Goal: Book appointment/travel/reservation

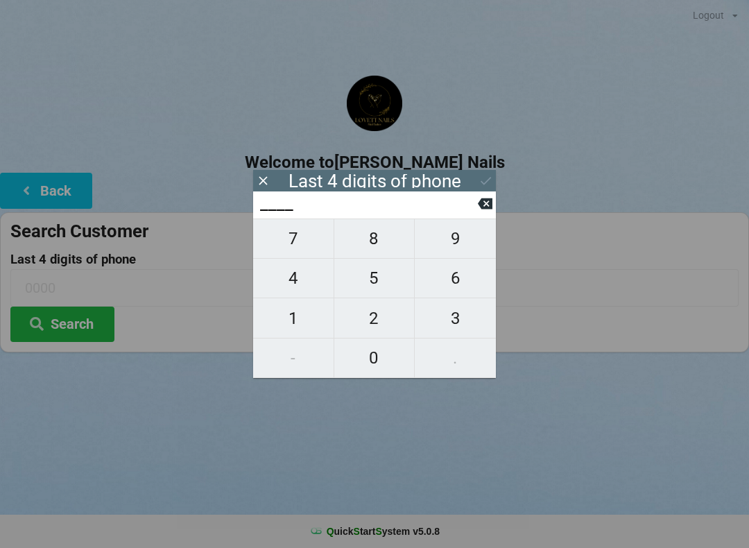
click at [377, 352] on span "0" at bounding box center [374, 357] width 80 height 29
type input "0___"
click at [304, 244] on span "7" at bounding box center [293, 238] width 80 height 29
type input "07__"
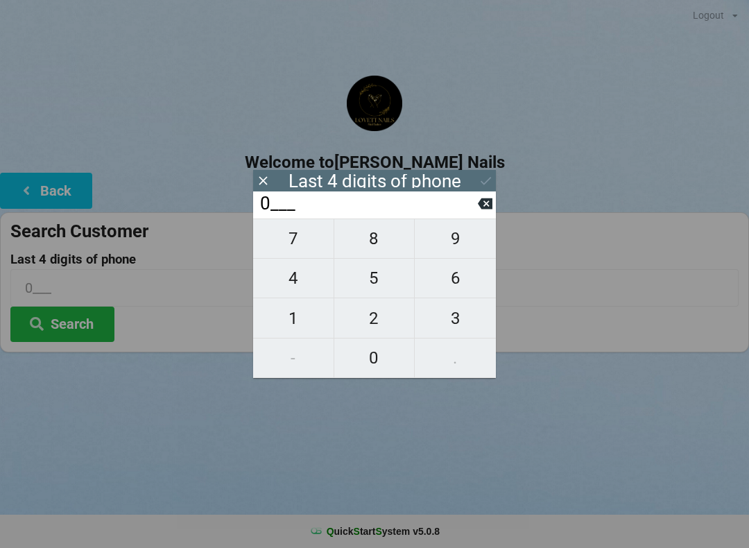
type input "07__"
click at [382, 317] on span "2" at bounding box center [374, 318] width 80 height 29
type input "072_"
click at [383, 317] on span "2" at bounding box center [374, 318] width 80 height 29
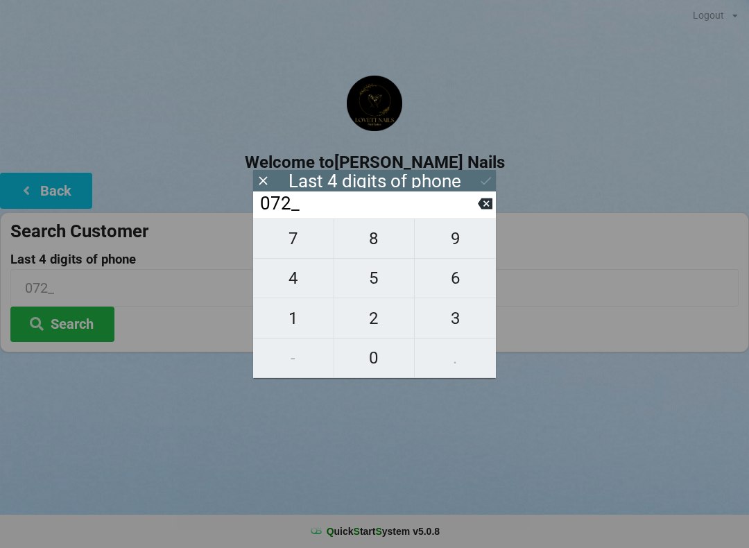
type input "0722"
click at [492, 176] on icon at bounding box center [486, 180] width 15 height 15
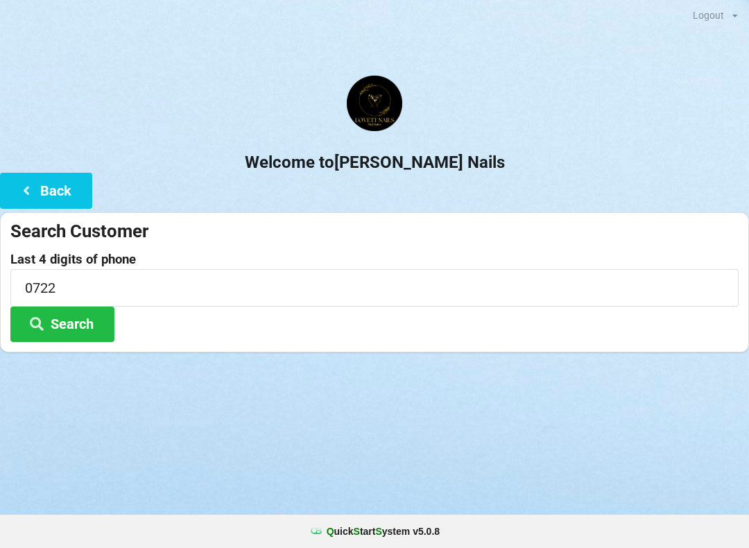
click at [85, 321] on button "Search" at bounding box center [62, 324] width 104 height 35
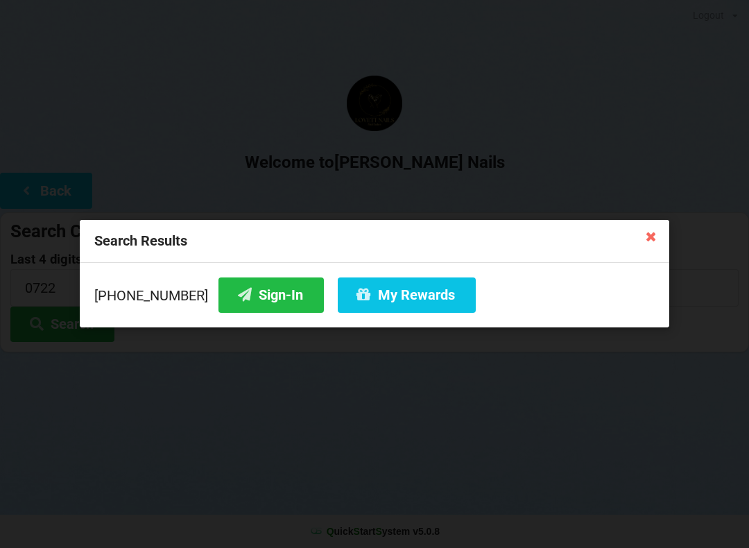
click at [253, 298] on button "Sign-In" at bounding box center [271, 295] width 105 height 35
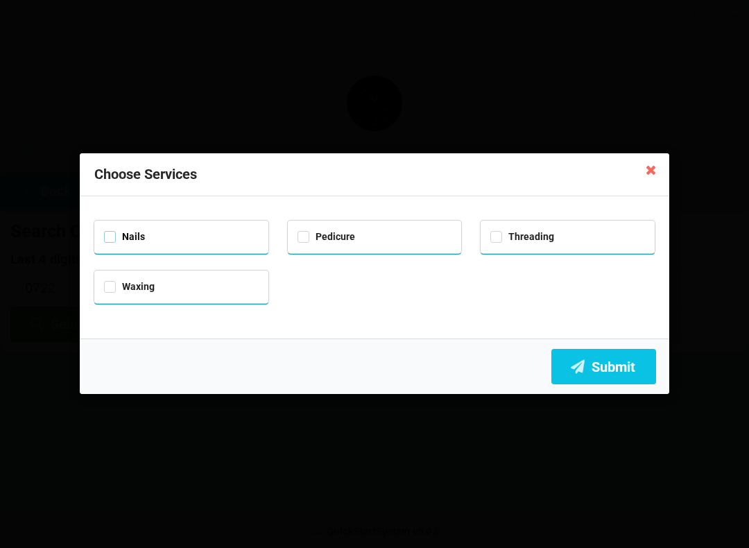
click at [113, 239] on label "Nails" at bounding box center [124, 237] width 41 height 12
checkbox input "true"
click at [305, 241] on div "Pedicure" at bounding box center [375, 236] width 155 height 16
checkbox input "true"
click at [613, 371] on button "Submit" at bounding box center [604, 366] width 105 height 35
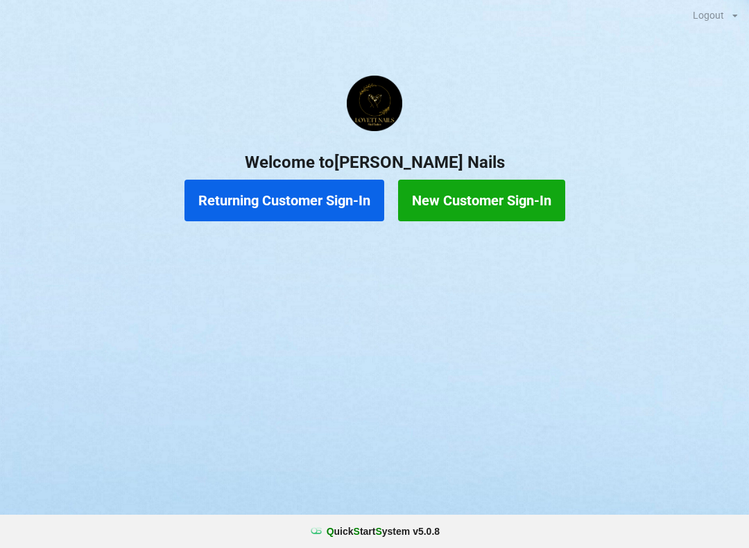
click at [500, 201] on button "New Customer Sign-In" at bounding box center [481, 201] width 167 height 42
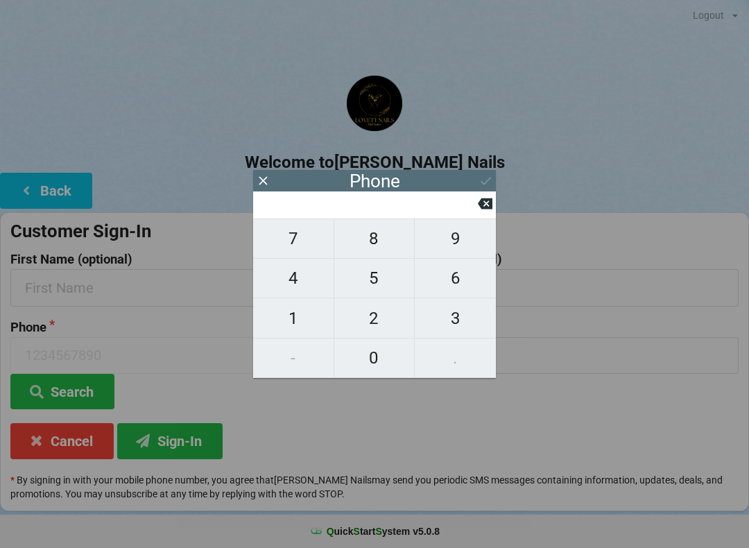
click at [303, 282] on span "4" at bounding box center [293, 278] width 80 height 29
type input "4"
click at [297, 276] on span "4" at bounding box center [293, 278] width 80 height 29
type input "44"
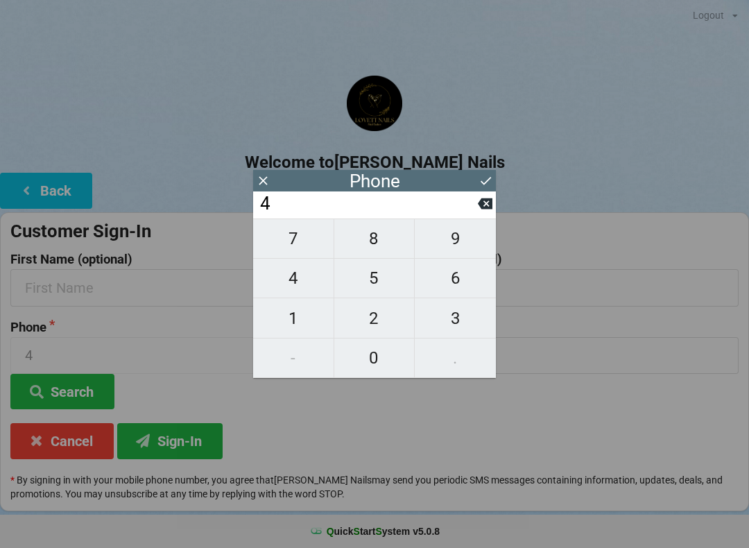
type input "44"
click at [379, 359] on span "0" at bounding box center [374, 357] width 80 height 29
type input "440"
click at [289, 243] on span "7" at bounding box center [293, 238] width 80 height 29
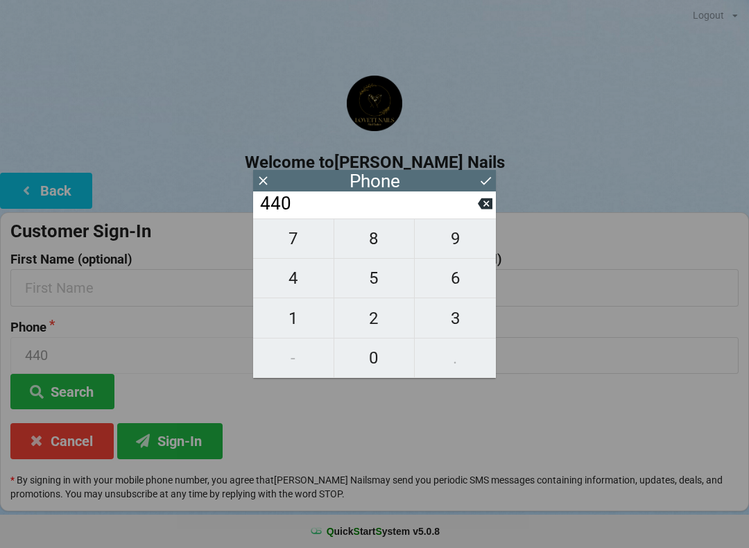
type input "4407"
click at [453, 323] on span "3" at bounding box center [455, 318] width 81 height 29
type input "44073"
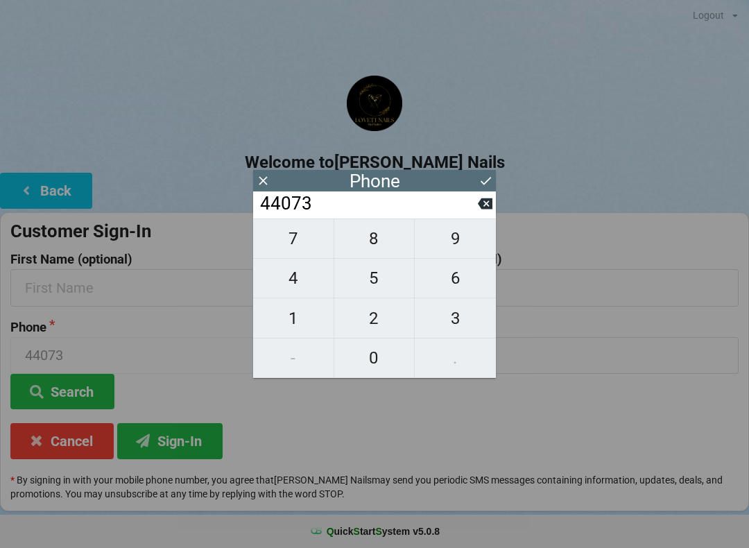
click at [303, 321] on span "1" at bounding box center [293, 318] width 80 height 29
type input "440731"
click at [298, 320] on span "1" at bounding box center [293, 318] width 80 height 29
type input "4407311"
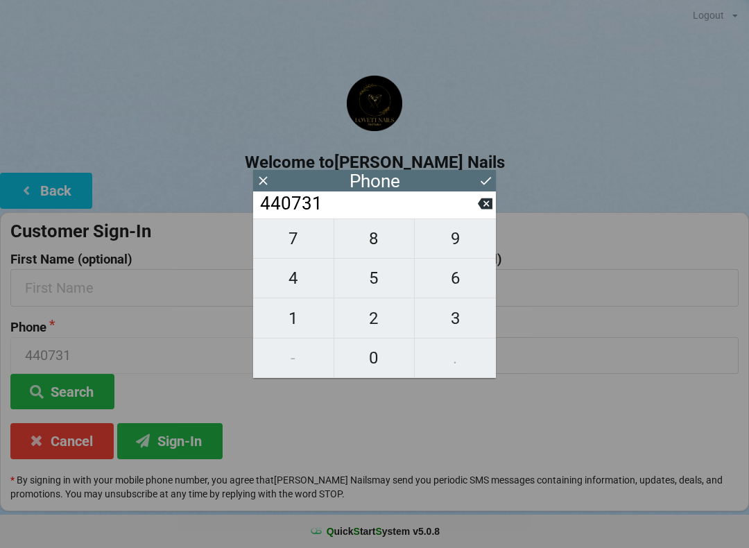
type input "4407311"
click at [455, 325] on span "3" at bounding box center [455, 318] width 81 height 29
type input "44073113"
click at [377, 366] on span "0" at bounding box center [374, 357] width 80 height 29
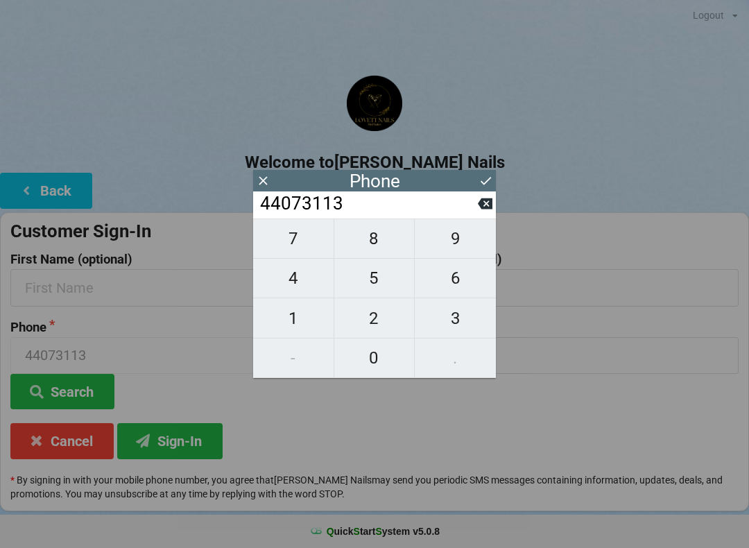
type input "440731130"
click at [480, 180] on icon at bounding box center [486, 180] width 15 height 15
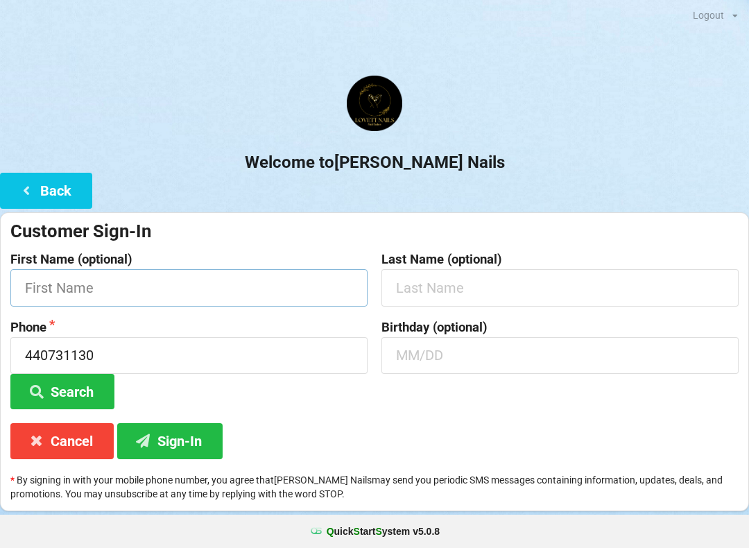
click at [101, 284] on input "text" at bounding box center [188, 287] width 357 height 37
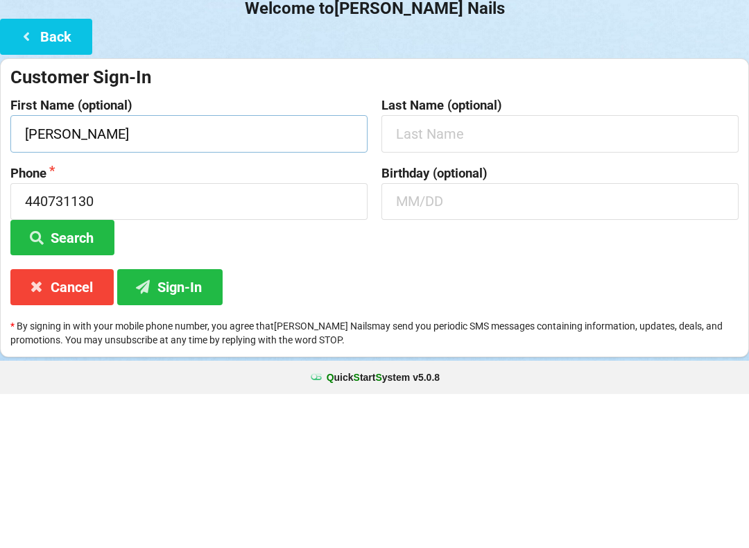
type input "[PERSON_NAME]"
click at [442, 269] on input "text" at bounding box center [560, 287] width 357 height 37
type input "H"
click at [425, 337] on input "text" at bounding box center [560, 355] width 357 height 37
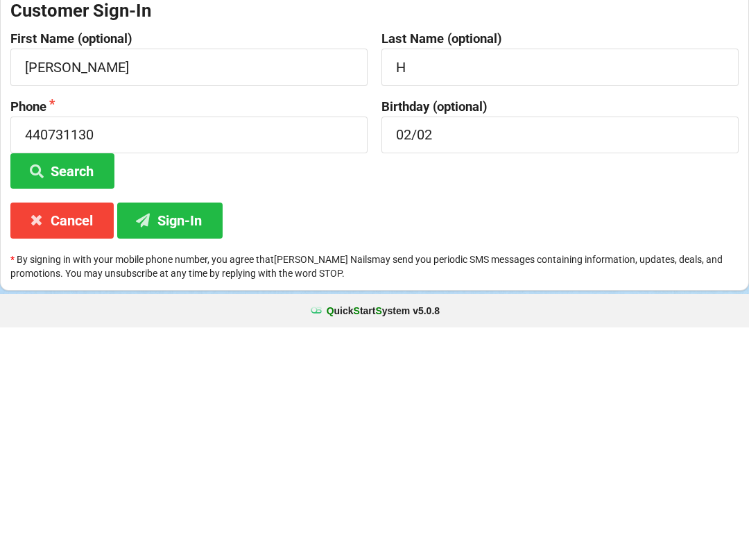
click at [185, 423] on button "Sign-In" at bounding box center [169, 440] width 105 height 35
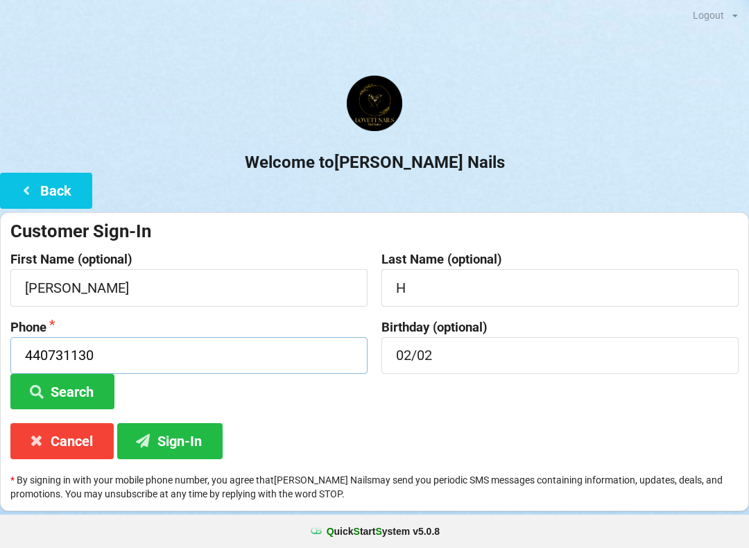
click at [46, 346] on input "440731130" at bounding box center [188, 355] width 357 height 37
click at [595, 96] on div at bounding box center [374, 105] width 749 height 59
click at [189, 434] on button "Sign-In" at bounding box center [169, 440] width 105 height 35
click at [432, 346] on input "02/02" at bounding box center [560, 355] width 357 height 37
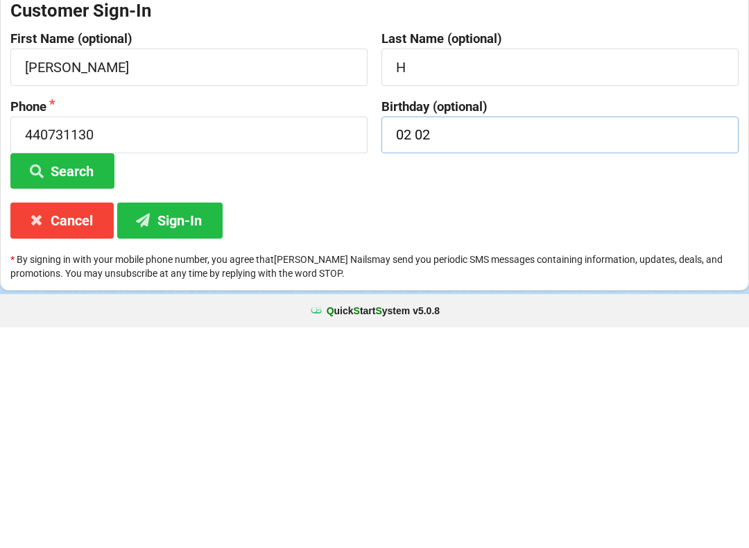
type input "02 02"
click at [188, 423] on button "Sign-In" at bounding box center [169, 440] width 105 height 35
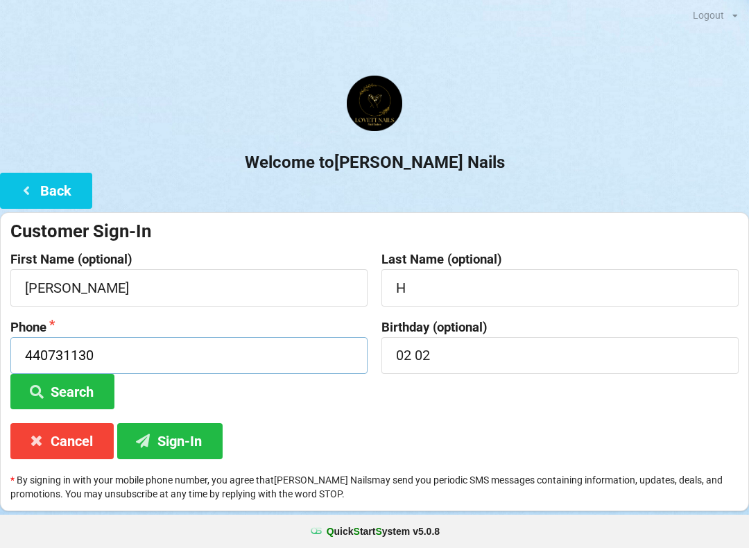
click at [51, 346] on input "440731130" at bounding box center [188, 355] width 357 height 37
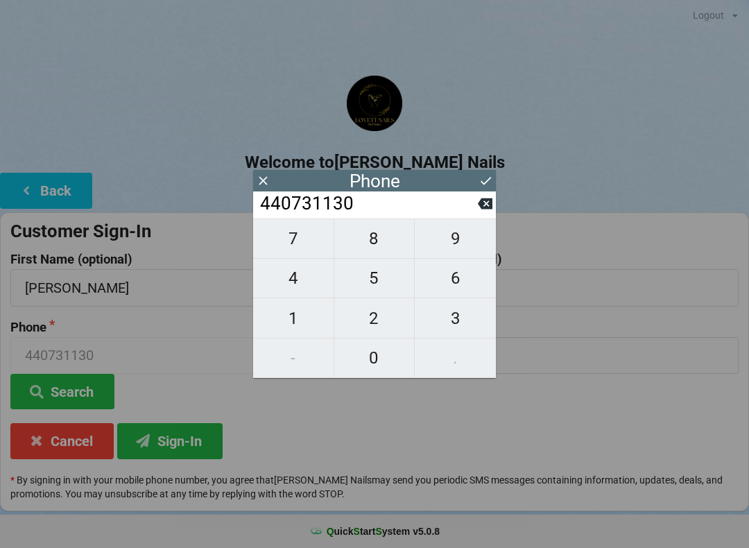
click at [482, 208] on icon at bounding box center [485, 203] width 15 height 11
click at [483, 206] on icon at bounding box center [485, 203] width 15 height 11
click at [492, 207] on icon at bounding box center [485, 203] width 15 height 11
type input "440731"
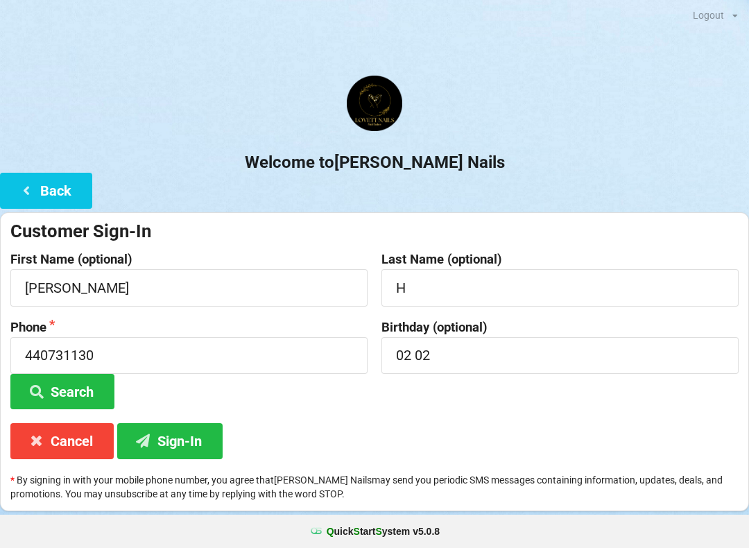
type input "440731"
click at [498, 212] on div "Customer Sign-In First Name (optional) [PERSON_NAME] Last Name (optional) H Pho…" at bounding box center [374, 361] width 749 height 299
click at [112, 362] on input "440731" at bounding box center [188, 355] width 357 height 37
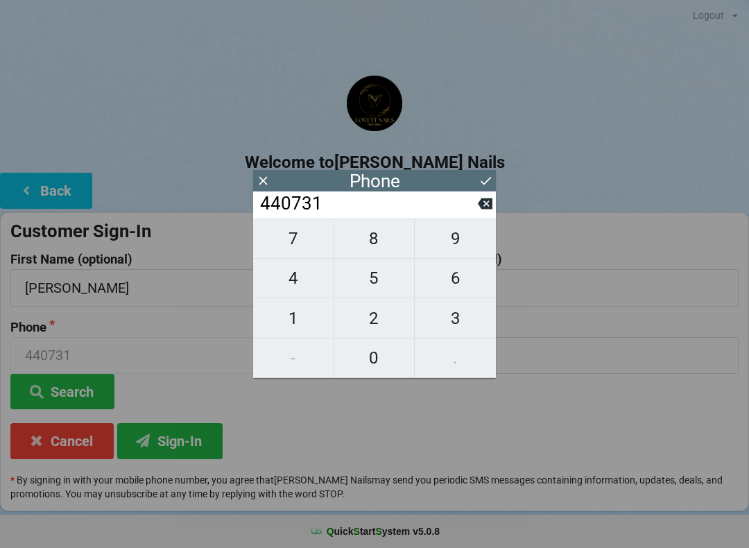
click at [484, 207] on icon at bounding box center [485, 203] width 15 height 11
click at [475, 214] on input "44073" at bounding box center [368, 204] width 219 height 22
click at [478, 211] on icon at bounding box center [485, 203] width 15 height 15
click at [479, 211] on icon at bounding box center [485, 203] width 15 height 15
type input "440"
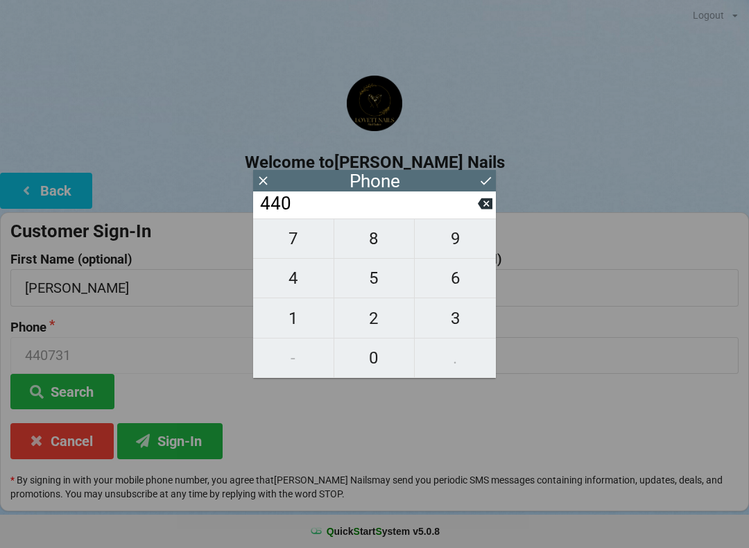
click at [296, 355] on div "7 8 9 4 5 6 1 2 3 - 0 ." at bounding box center [374, 299] width 243 height 160
click at [491, 178] on icon at bounding box center [486, 181] width 10 height 8
type input "440"
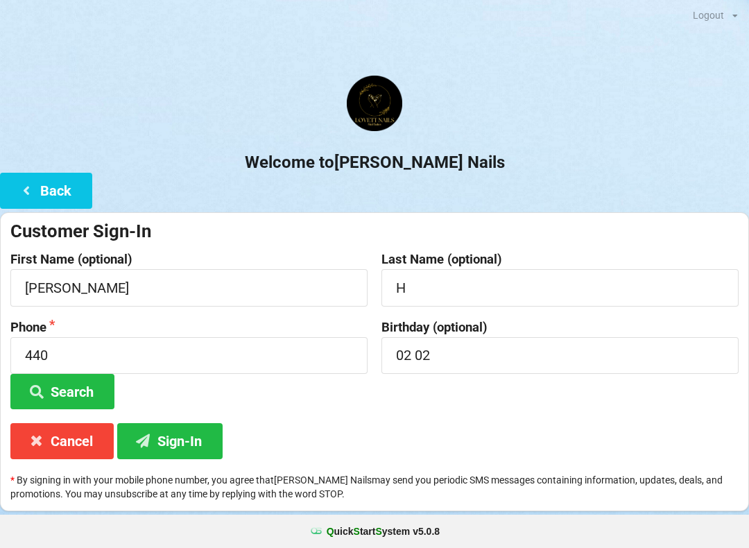
click at [67, 440] on button "Cancel" at bounding box center [61, 440] width 103 height 35
click at [37, 446] on icon at bounding box center [36, 440] width 17 height 12
click at [45, 194] on button "Back" at bounding box center [46, 190] width 92 height 35
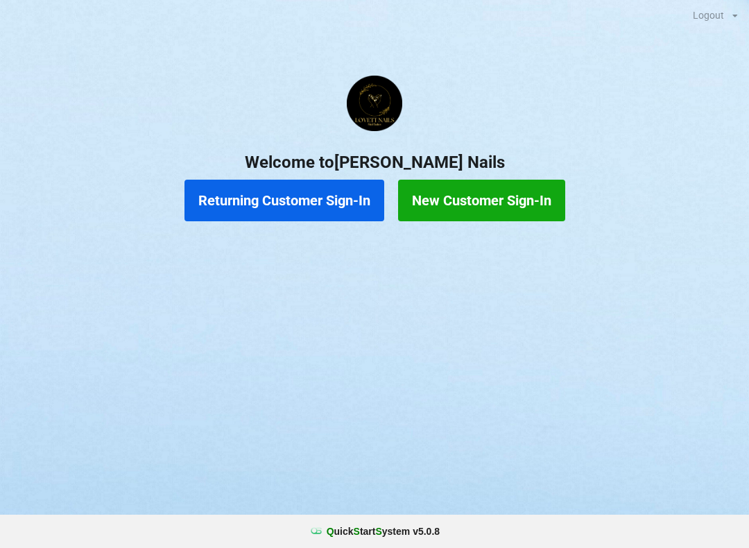
click at [494, 202] on button "New Customer Sign-In" at bounding box center [481, 201] width 167 height 42
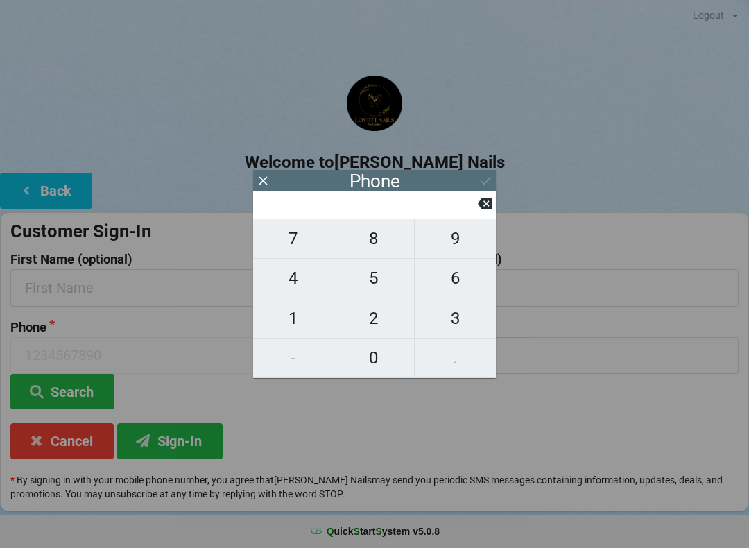
click at [297, 283] on span "4" at bounding box center [293, 278] width 80 height 29
type input "4"
click at [291, 289] on span "4" at bounding box center [293, 278] width 80 height 29
type input "44"
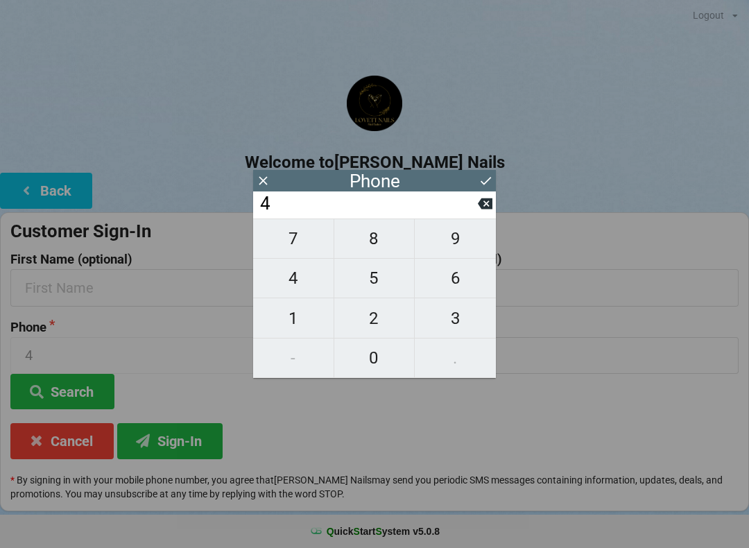
type input "44"
click at [373, 364] on span "0" at bounding box center [374, 357] width 80 height 29
type input "440"
click at [293, 368] on div "7 8 9 4 5 6 1 2 3 - 0 ." at bounding box center [374, 299] width 243 height 160
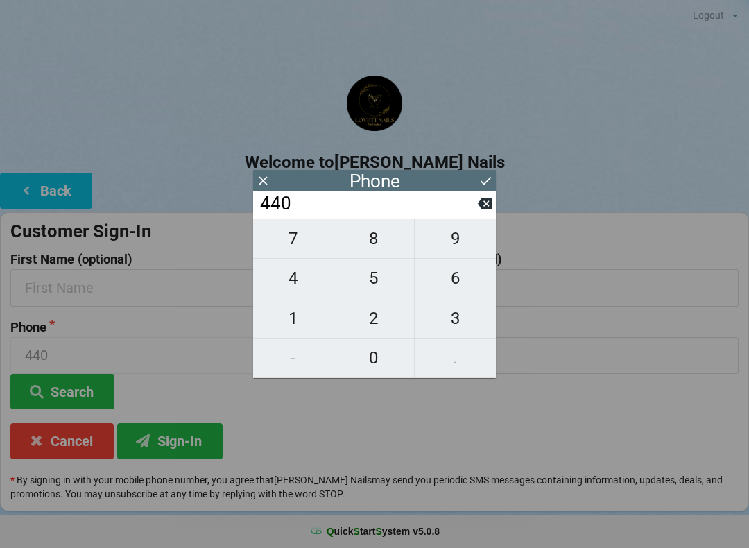
click at [288, 245] on span "7" at bounding box center [293, 238] width 80 height 29
type input "4407"
click at [457, 327] on span "3" at bounding box center [455, 318] width 81 height 29
type input "44073"
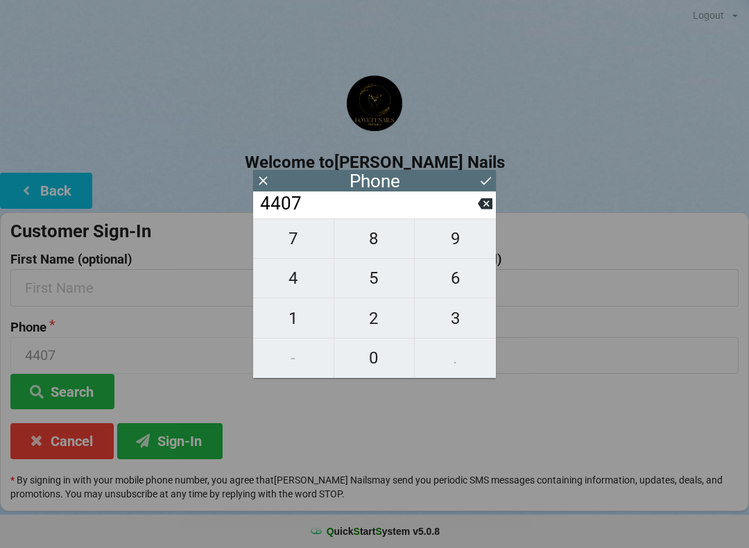
type input "44073"
click at [296, 321] on span "1" at bounding box center [293, 318] width 80 height 29
type input "440731"
click at [296, 315] on span "1" at bounding box center [293, 318] width 80 height 29
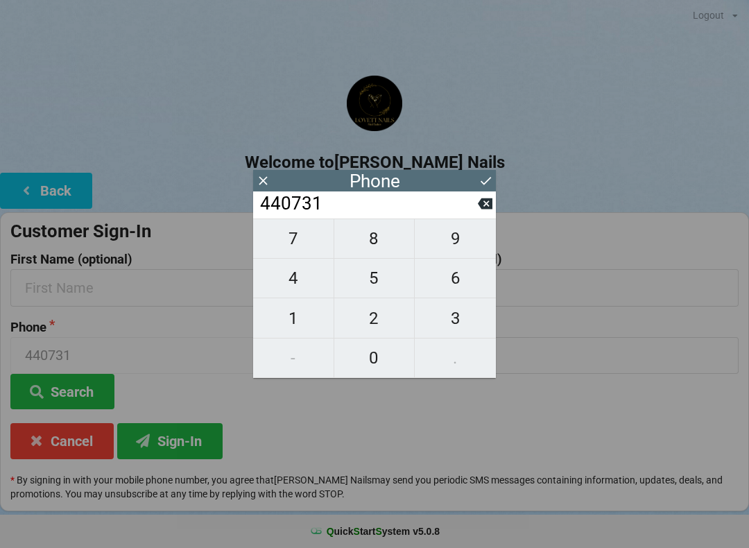
type input "4407311"
click at [287, 238] on span "7" at bounding box center [293, 238] width 80 height 29
type input "44073117"
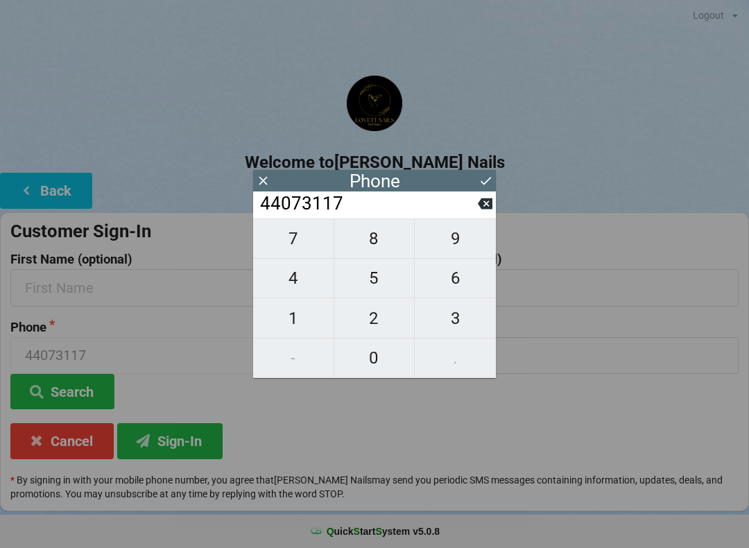
click at [448, 325] on span "3" at bounding box center [455, 318] width 81 height 29
type input "440731173"
click at [366, 360] on span "0" at bounding box center [374, 357] width 80 height 29
type input "4407311730"
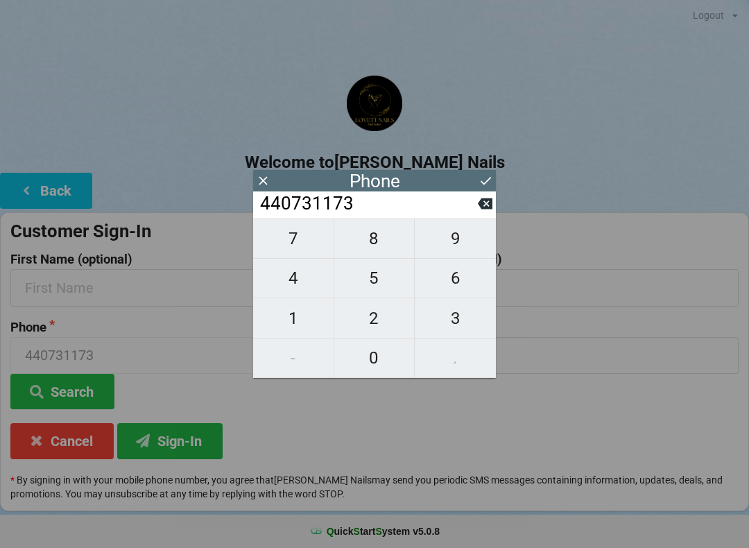
type input "4407311730"
click at [77, 394] on button "Search" at bounding box center [62, 391] width 104 height 35
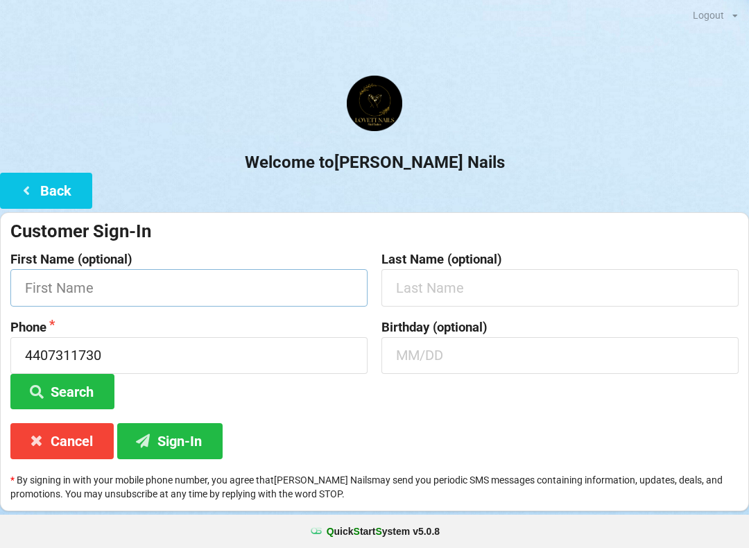
click at [96, 280] on input "text" at bounding box center [188, 287] width 357 height 37
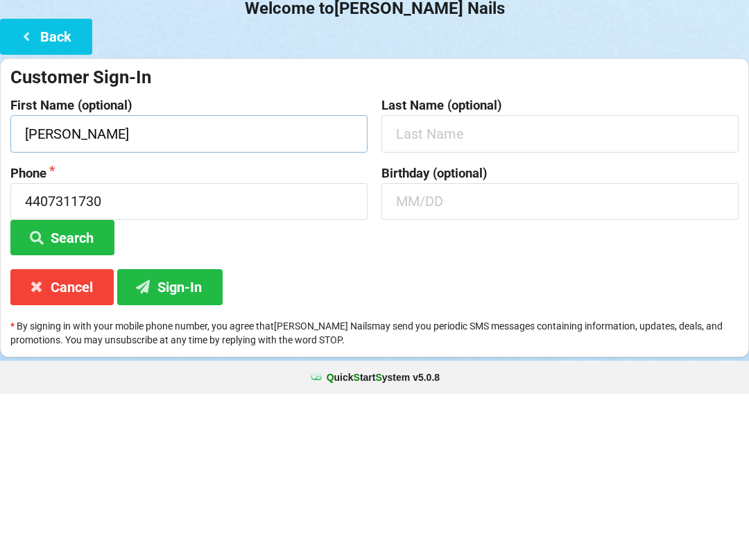
type input "[PERSON_NAME]"
click at [427, 269] on input "text" at bounding box center [560, 287] width 357 height 37
type input "H"
click at [430, 337] on input "text" at bounding box center [560, 355] width 357 height 37
click at [87, 374] on button "Search" at bounding box center [62, 391] width 104 height 35
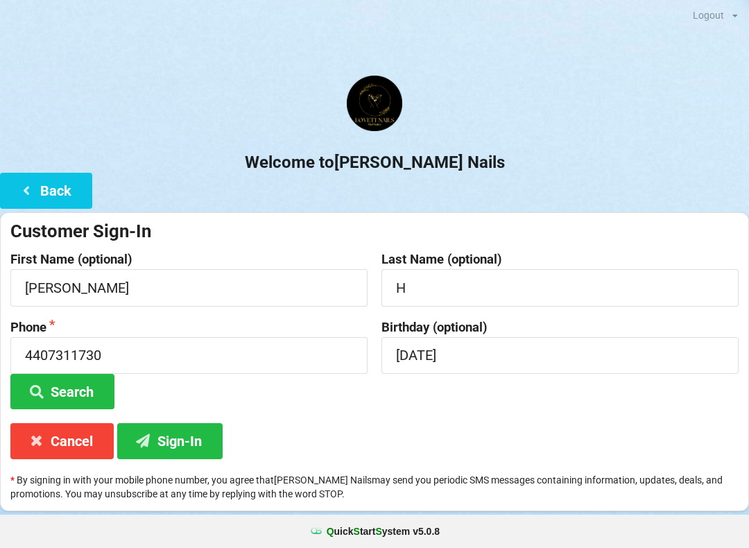
click at [188, 440] on button "Sign-In" at bounding box center [169, 440] width 105 height 35
click at [475, 357] on input "[DATE]" at bounding box center [560, 355] width 357 height 37
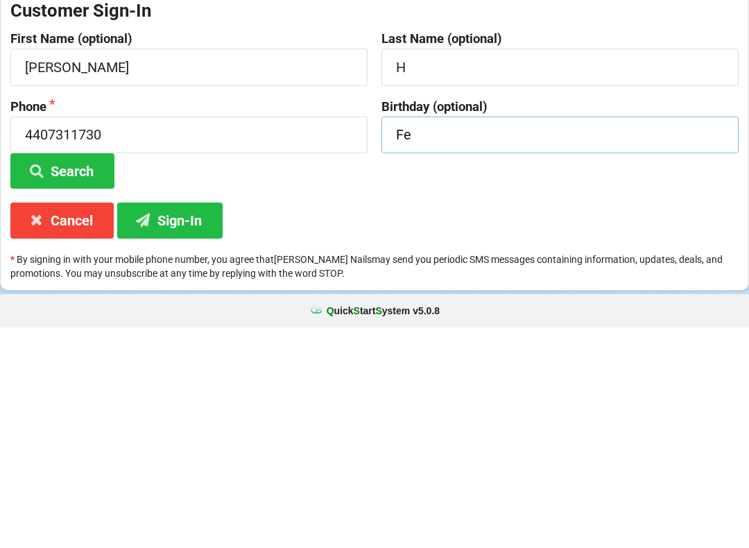
type input "F"
type input "02/02"
click at [183, 423] on button "Sign-In" at bounding box center [169, 440] width 105 height 35
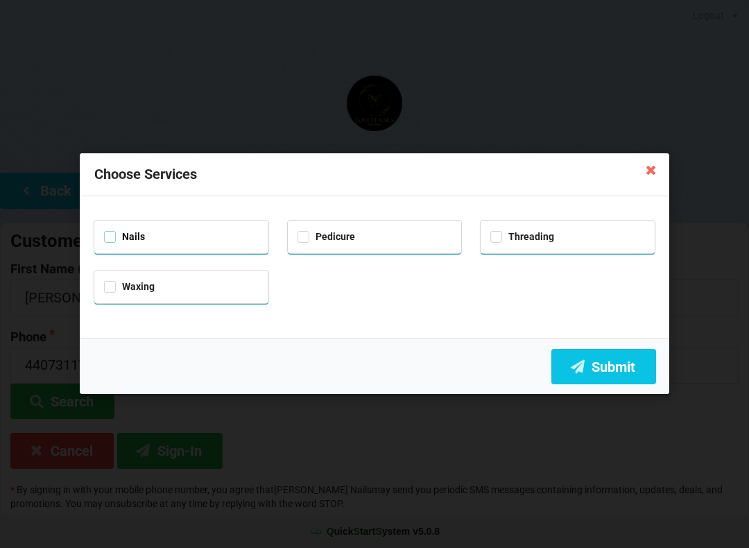
click at [128, 239] on label "Nails" at bounding box center [124, 237] width 41 height 12
checkbox input "true"
click at [312, 238] on label "Pedicure" at bounding box center [327, 237] width 58 height 12
checkbox input "true"
click at [616, 364] on button "Submit" at bounding box center [604, 366] width 105 height 35
